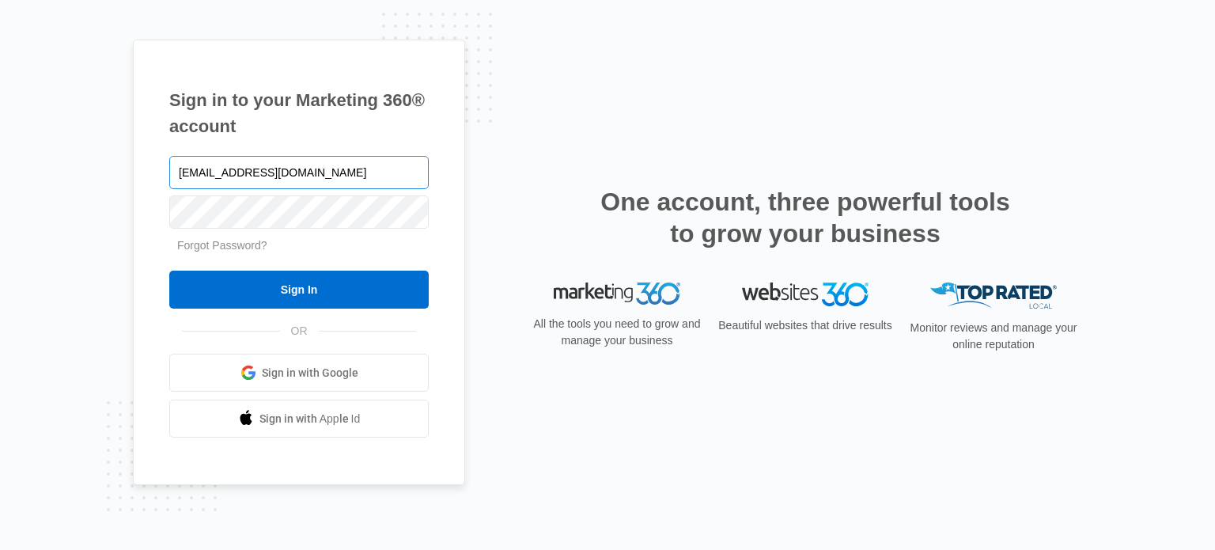
type input "[EMAIL_ADDRESS][DOMAIN_NAME]"
click at [169, 270] on input "Sign In" at bounding box center [298, 289] width 259 height 38
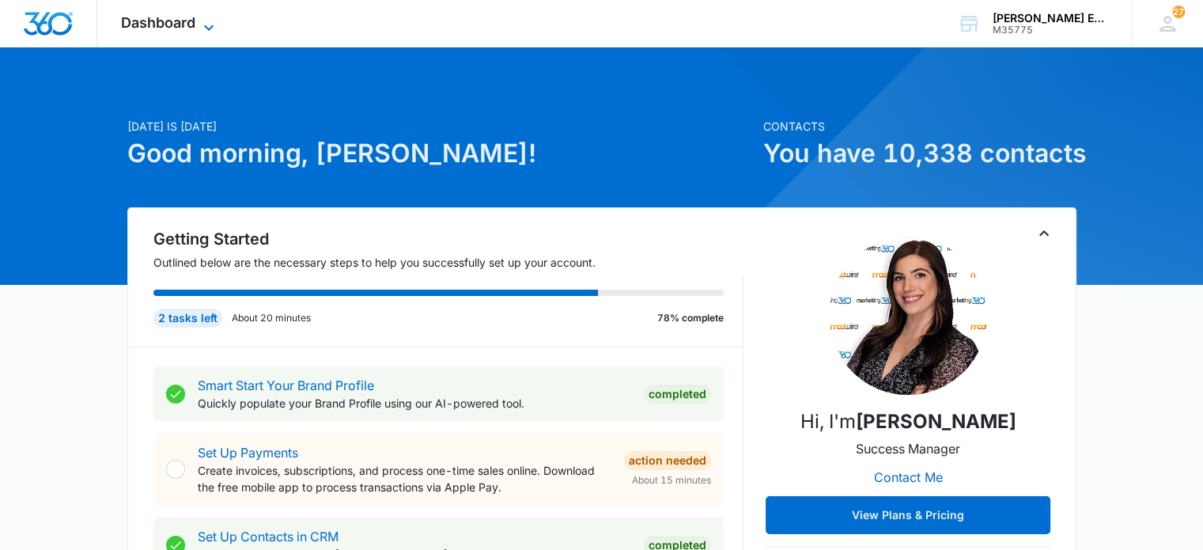
click at [202, 28] on icon at bounding box center [208, 27] width 19 height 19
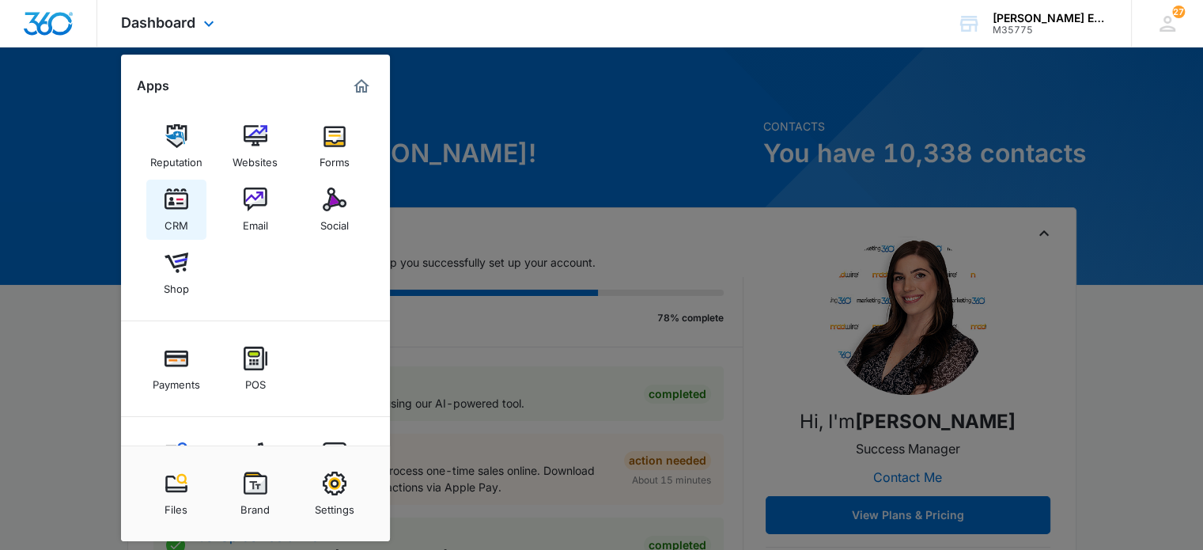
click at [172, 205] on img at bounding box center [176, 199] width 24 height 24
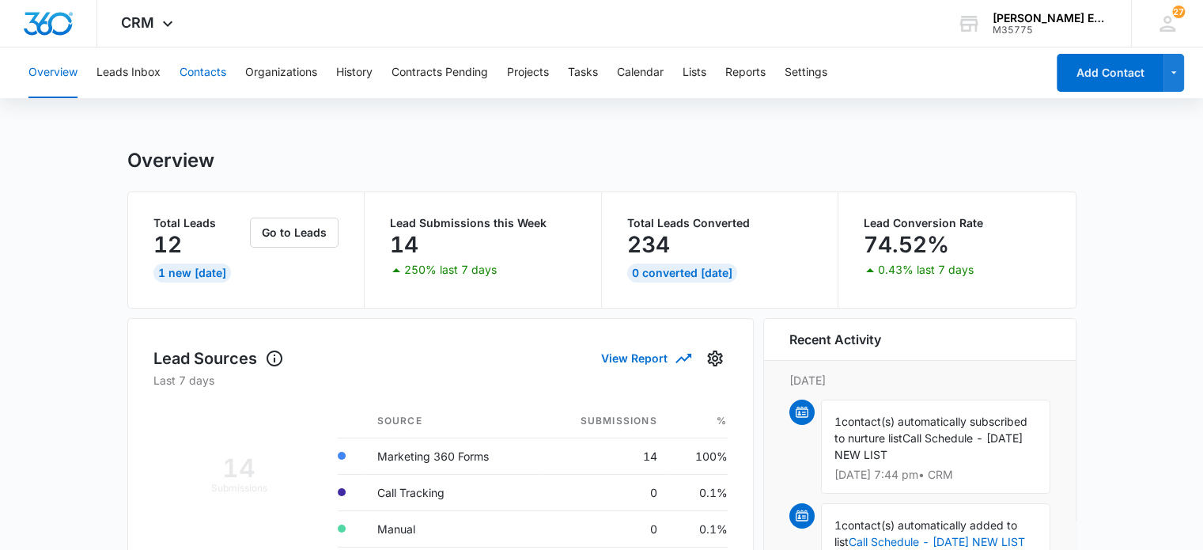
click at [212, 73] on button "Contacts" at bounding box center [203, 72] width 47 height 51
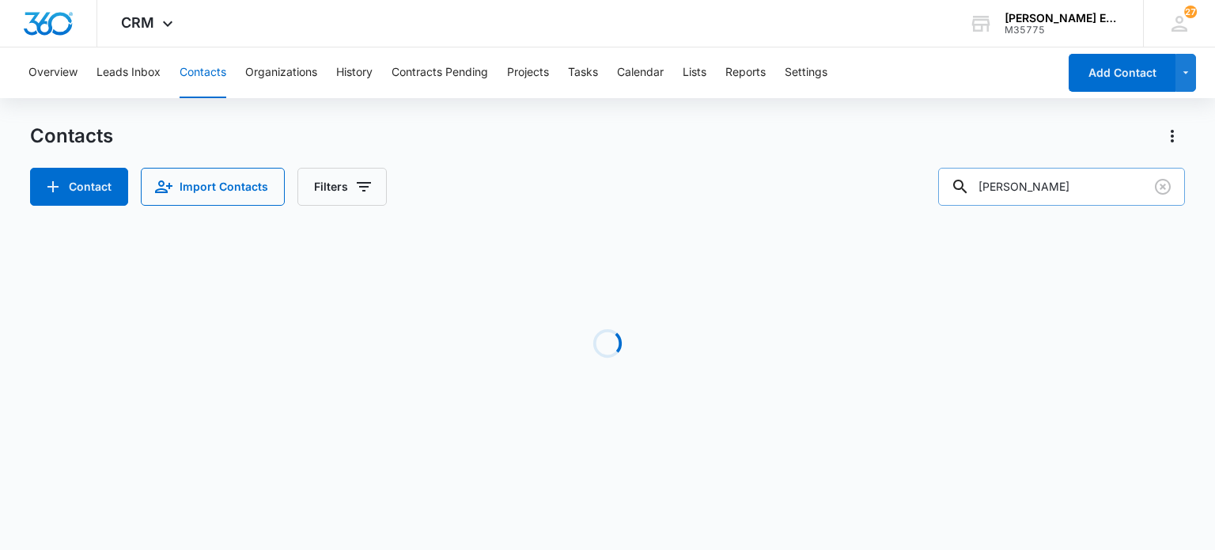
click at [1020, 191] on input "[PERSON_NAME]" at bounding box center [1061, 187] width 247 height 38
type input "[PERSON_NAME]"
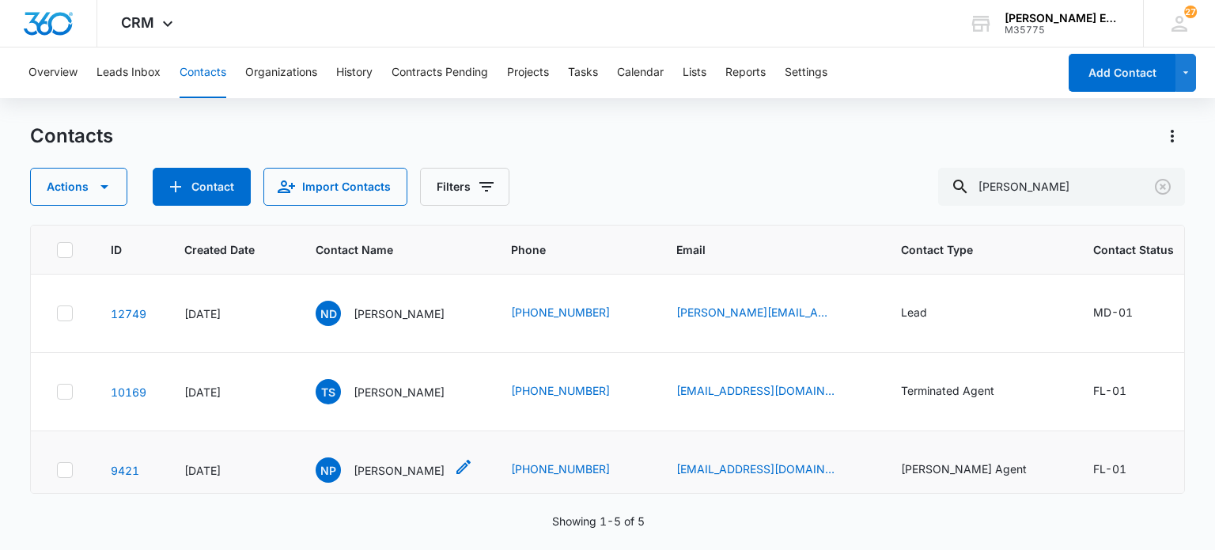
click at [376, 471] on p "[PERSON_NAME]" at bounding box center [398, 470] width 91 height 17
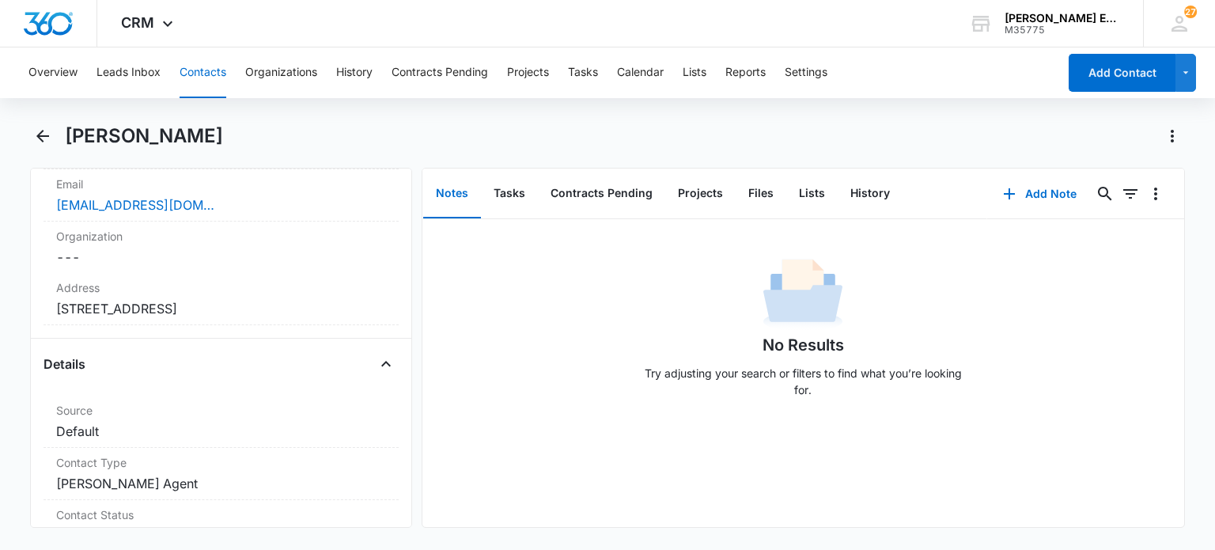
scroll to position [421, 0]
